Goal: Task Accomplishment & Management: Use online tool/utility

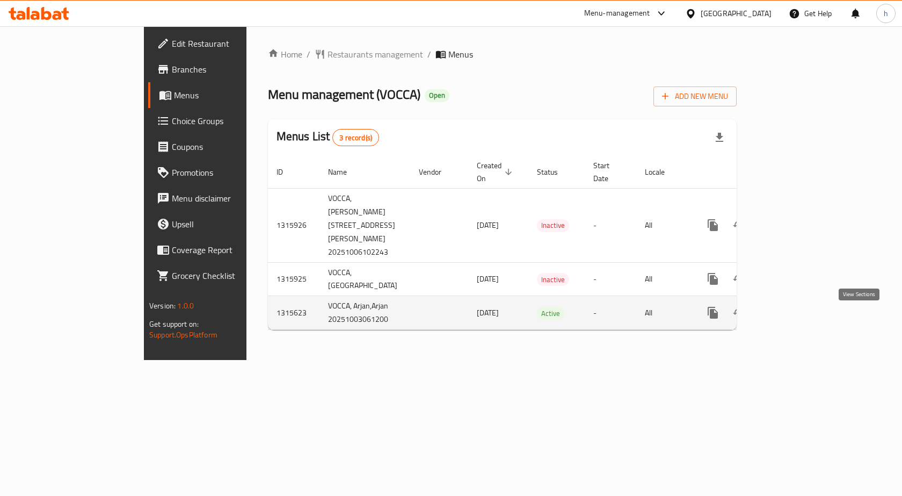
click at [797, 319] on icon "enhanced table" at bounding box center [790, 312] width 13 height 13
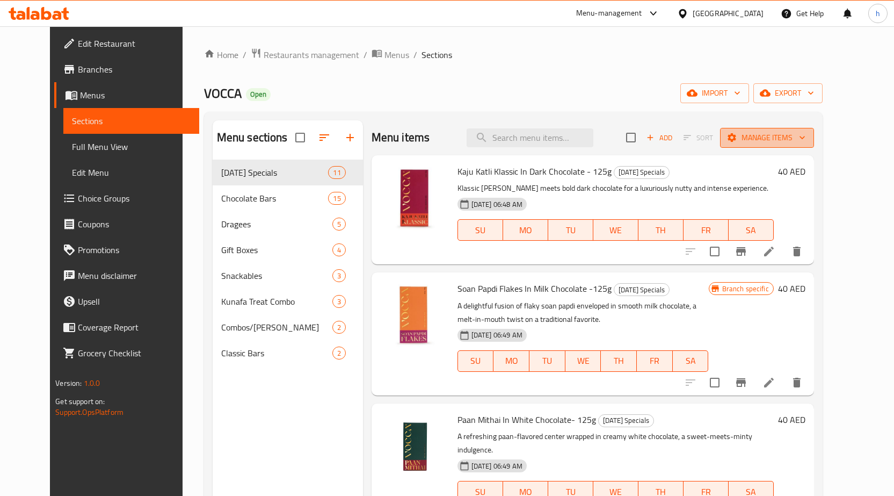
click at [797, 140] on span "Manage items" at bounding box center [767, 137] width 77 height 13
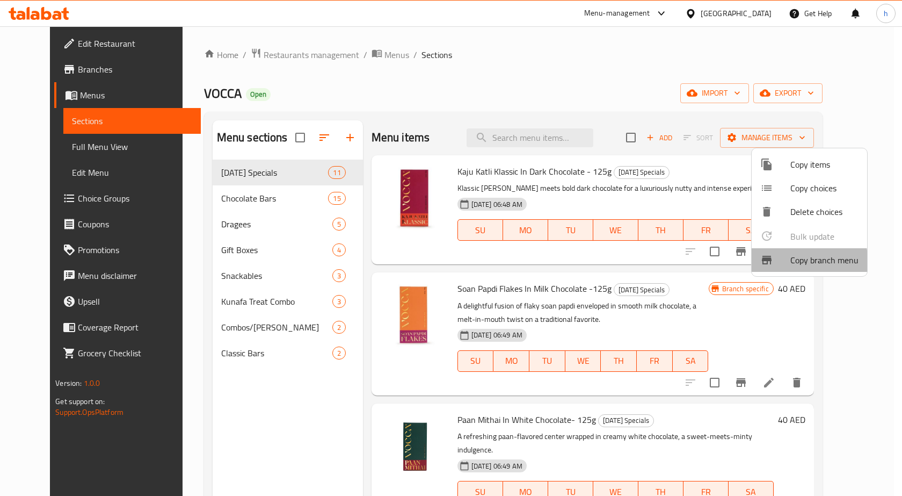
click at [771, 261] on icon at bounding box center [767, 260] width 10 height 9
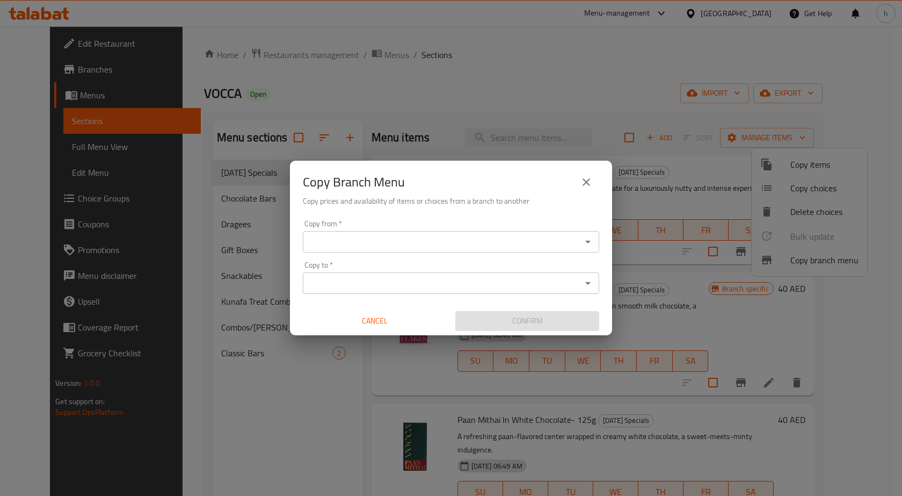
click at [386, 282] on input "Copy to   *" at bounding box center [442, 283] width 272 height 15
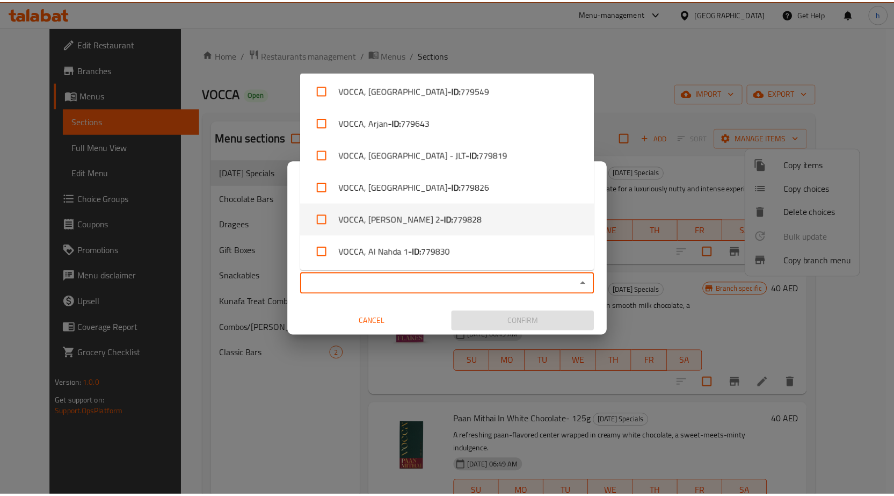
scroll to position [68, 0]
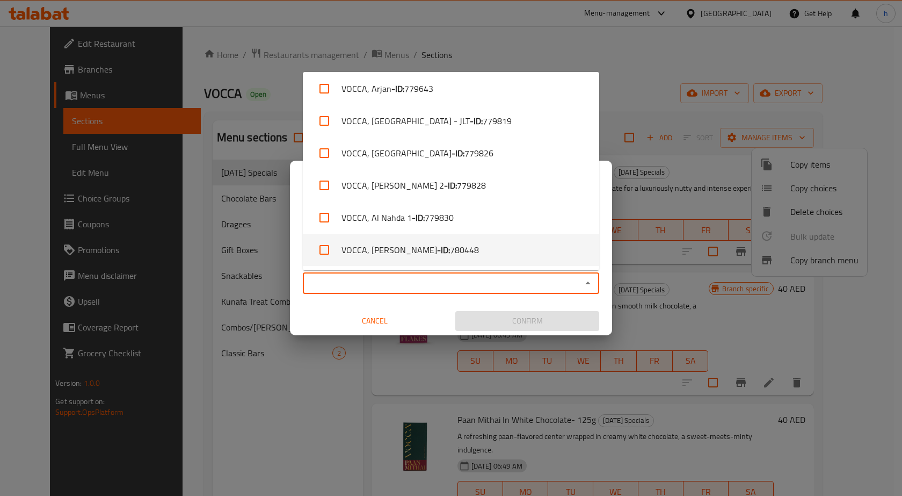
click at [450, 244] on span "780448" at bounding box center [464, 249] width 29 height 13
checkbox input "true"
click at [608, 213] on div "Copy Branch Menu Copy prices and availability of items or choices from a branch…" at bounding box center [451, 188] width 322 height 55
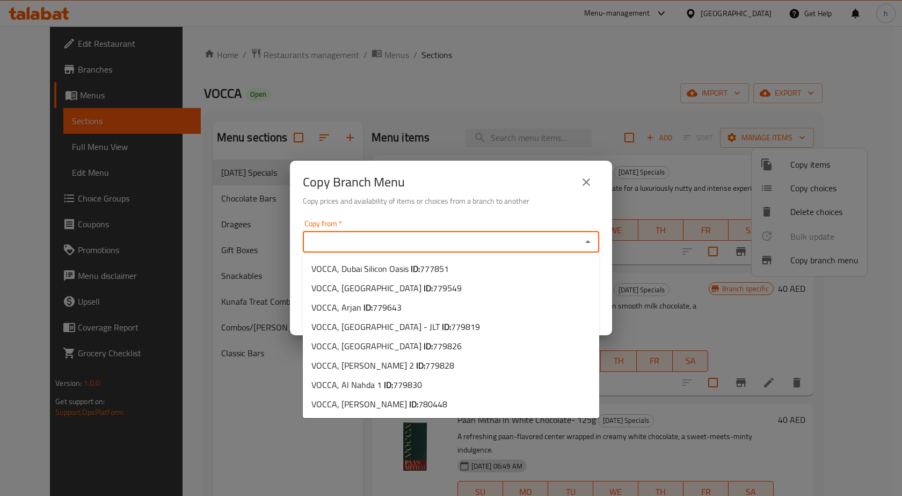
click at [411, 236] on input "Copy from   *" at bounding box center [442, 241] width 272 height 15
click at [421, 381] on li "VOCCA, Al Nahda 1 ID: 779830" at bounding box center [451, 384] width 296 height 19
type input "VOCCA, Al Nahda 1"
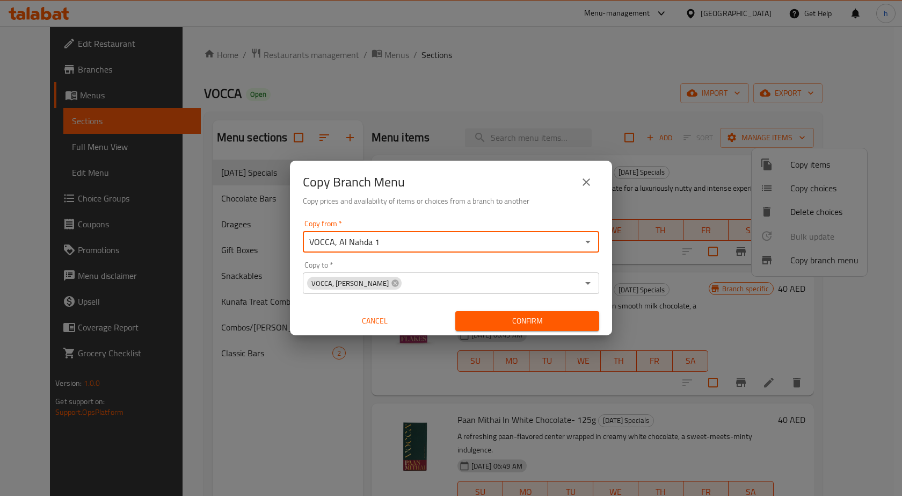
click at [525, 316] on span "Confirm" at bounding box center [527, 320] width 127 height 13
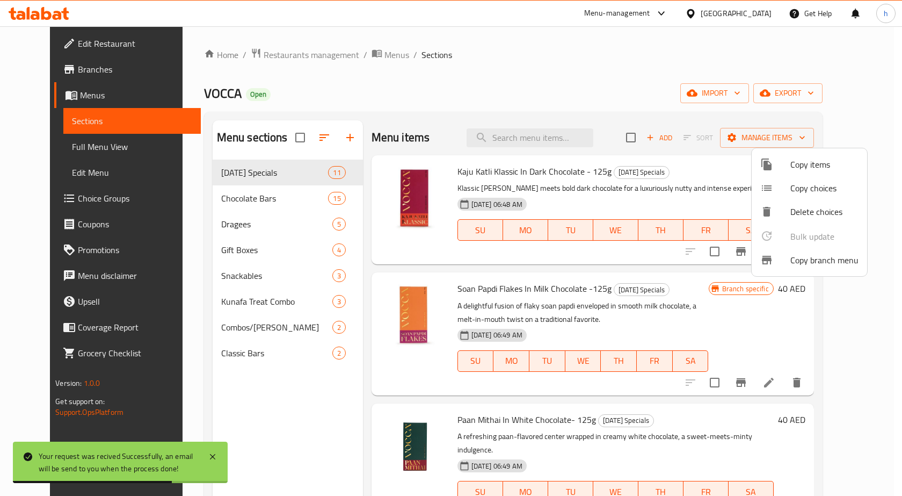
click at [90, 71] on div at bounding box center [451, 248] width 902 height 496
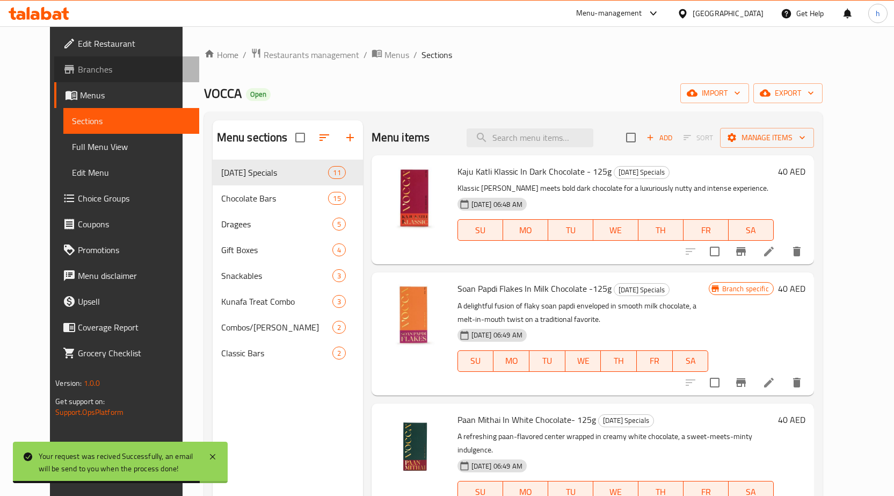
click at [90, 71] on span "Branches" at bounding box center [134, 69] width 113 height 13
